Goal: Transaction & Acquisition: Purchase product/service

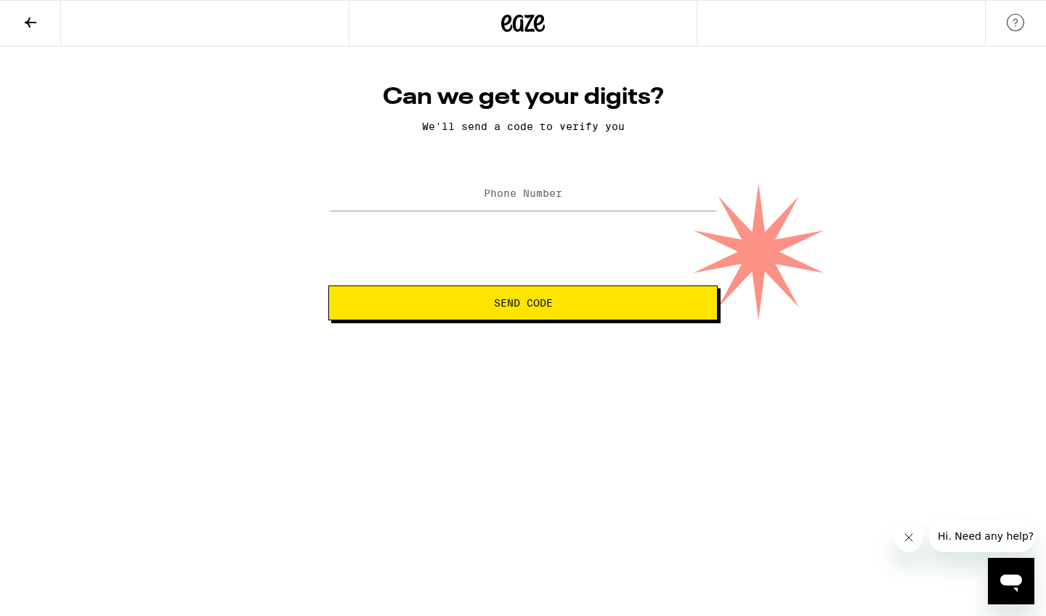
click at [526, 18] on icon at bounding box center [523, 23] width 44 height 26
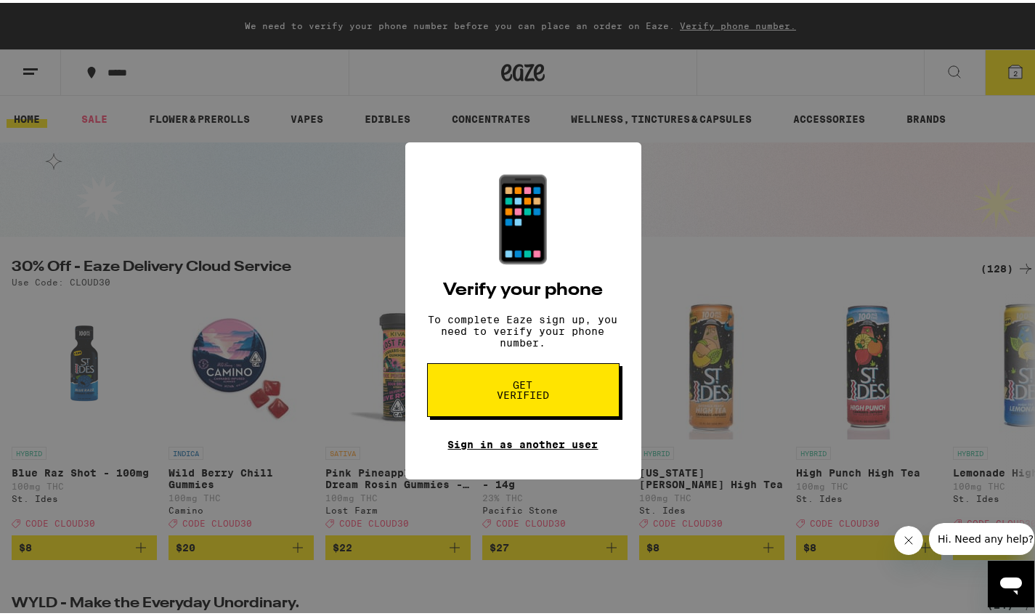
click at [523, 445] on link "Sign in as another user" at bounding box center [523, 442] width 150 height 12
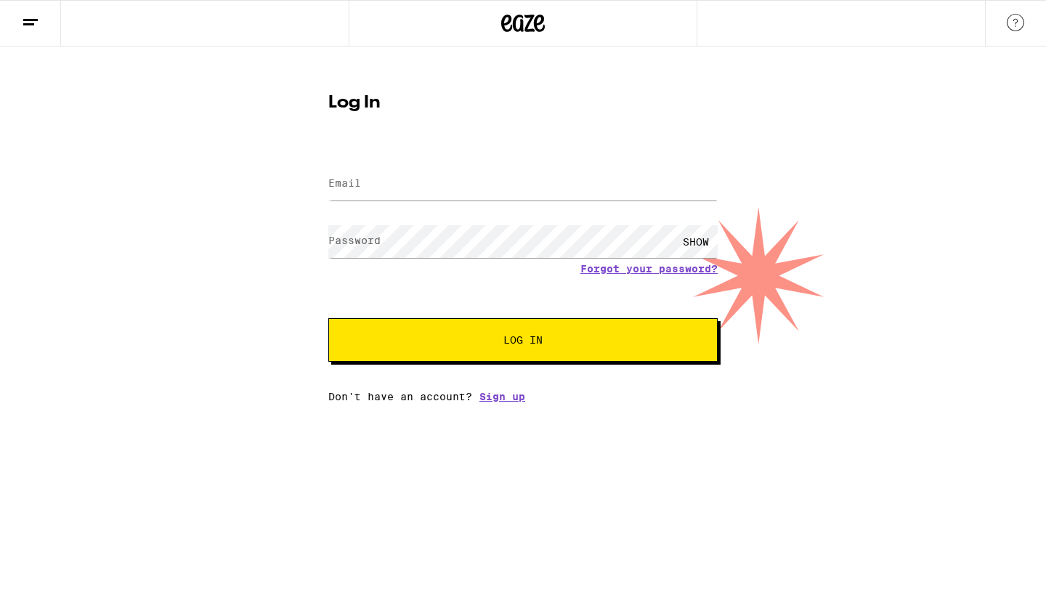
click at [537, 12] on icon at bounding box center [523, 23] width 44 height 26
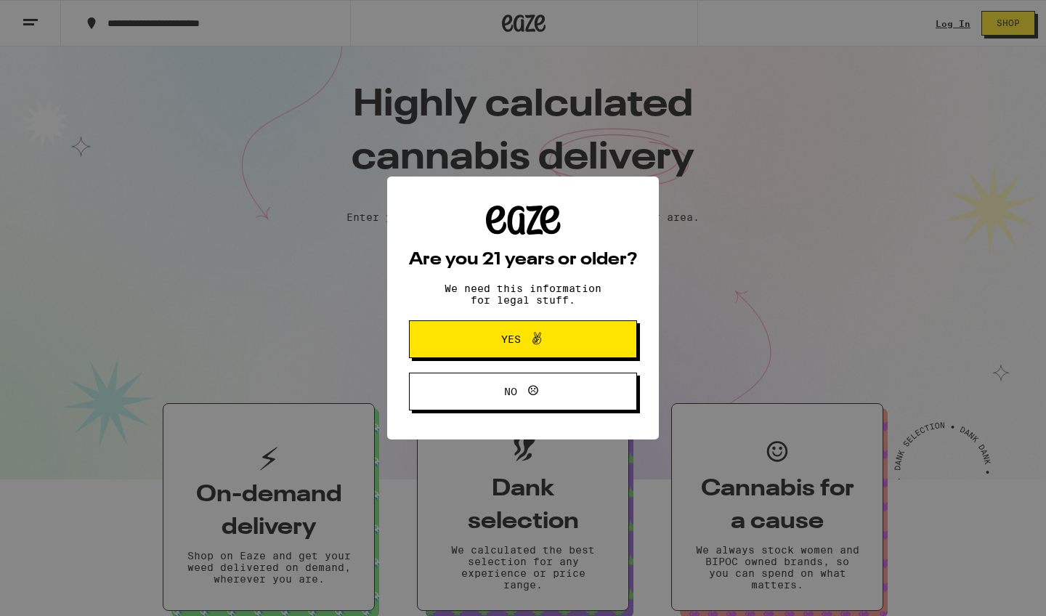
click at [551, 327] on button "Yes" at bounding box center [523, 339] width 228 height 38
